Goal: Navigation & Orientation: Find specific page/section

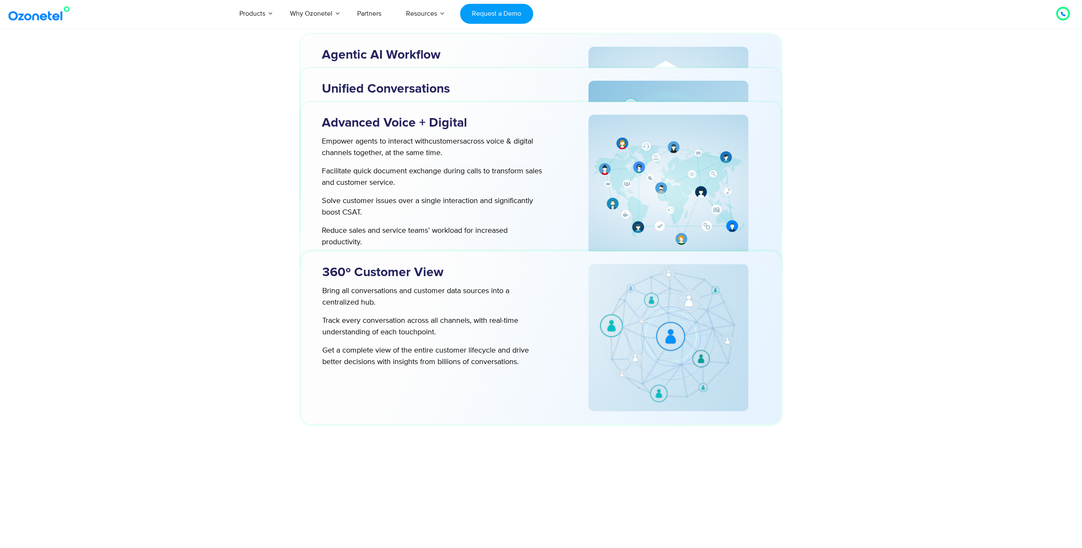
scroll to position [2551, 0]
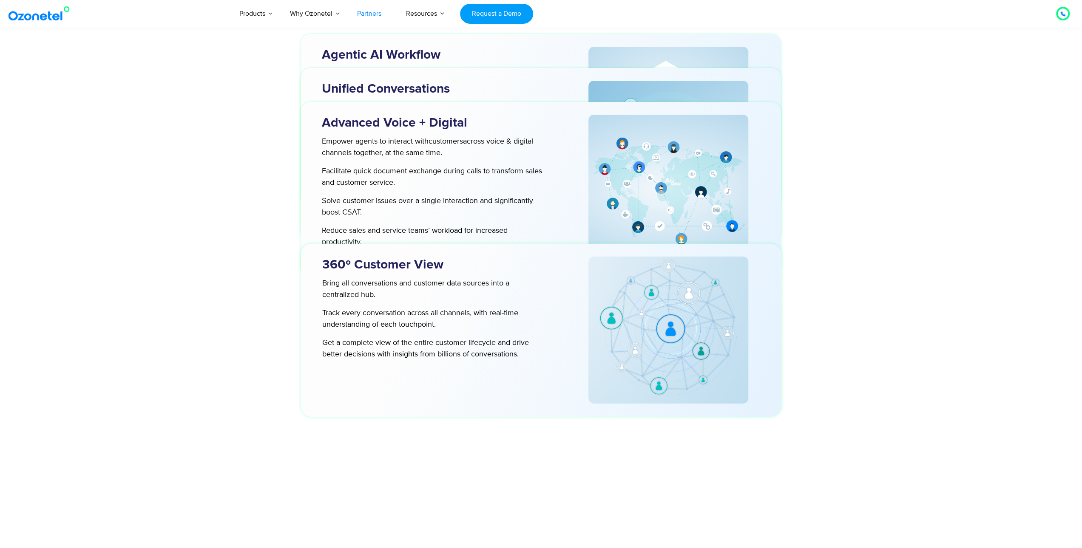
click at [368, 12] on link "Partners" at bounding box center [369, 14] width 49 height 28
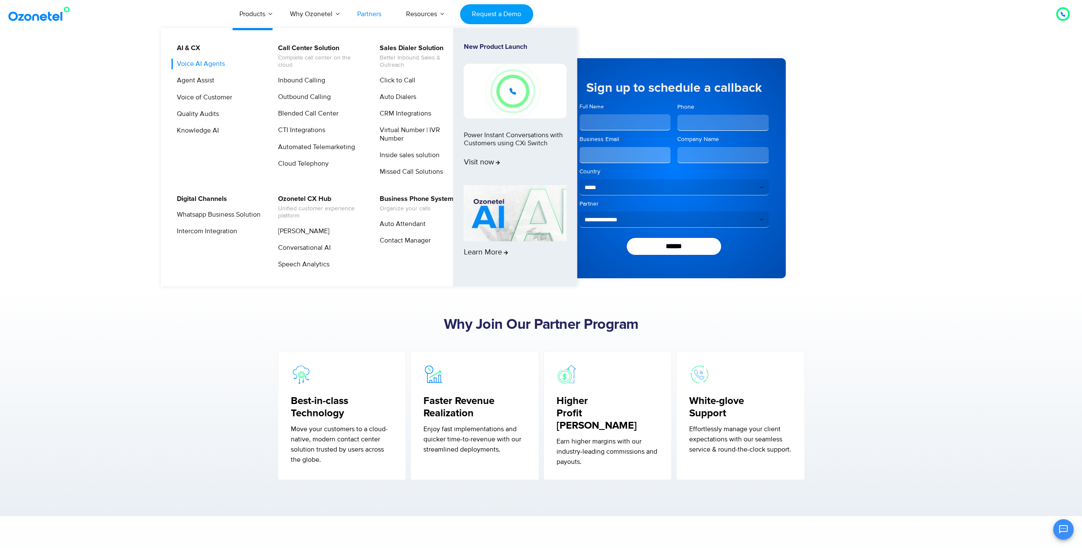
click at [210, 65] on link "Voice AI Agents" at bounding box center [198, 64] width 55 height 11
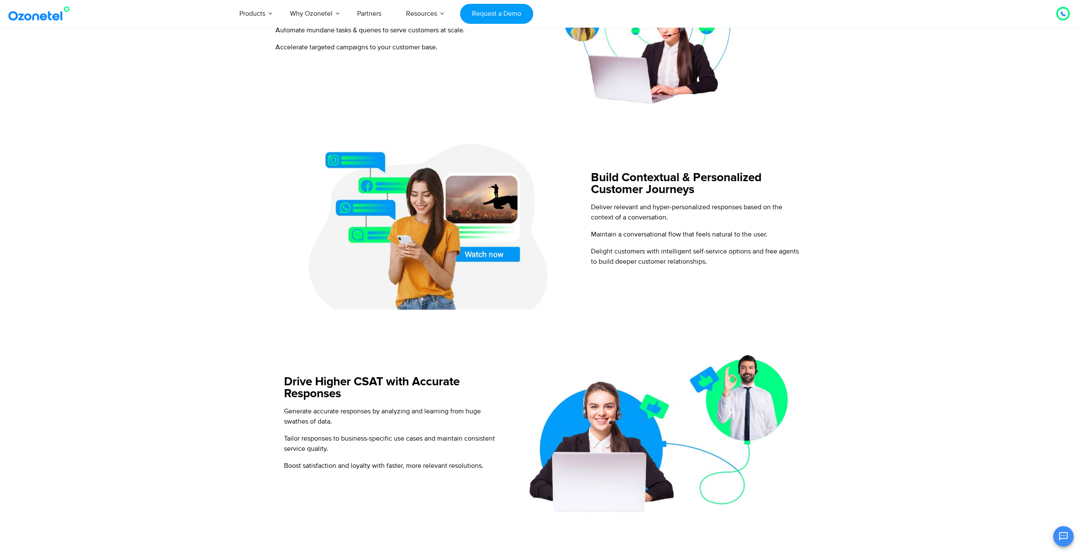
scroll to position [468, 0]
